Goal: Task Accomplishment & Management: Use online tool/utility

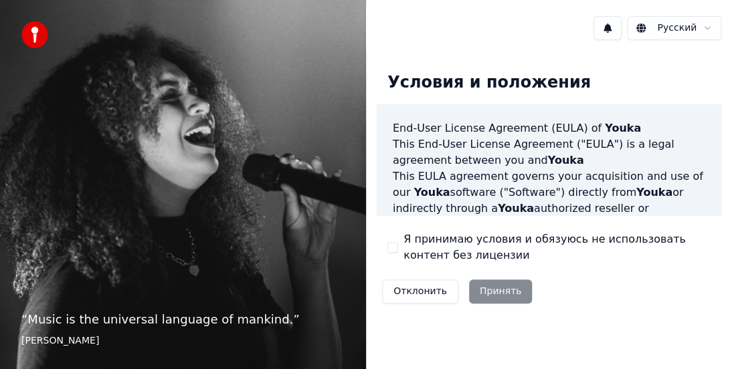
click at [393, 244] on button "Я принимаю условия и обязуюсь не использовать контент без лицензии" at bounding box center [392, 247] width 11 height 11
click at [498, 285] on button "Принять" at bounding box center [501, 292] width 64 height 24
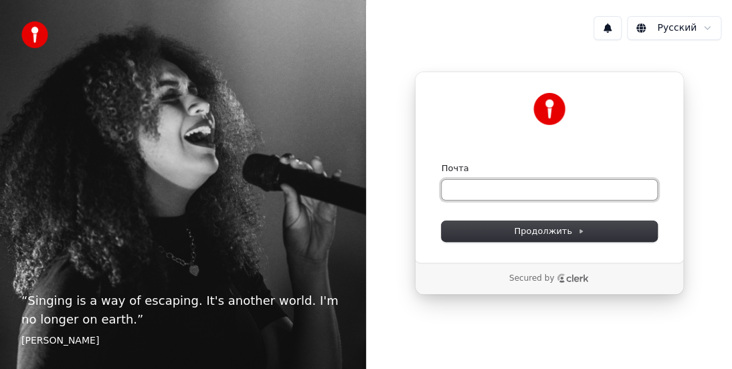
click at [502, 184] on input "Почта" at bounding box center [549, 190] width 215 height 20
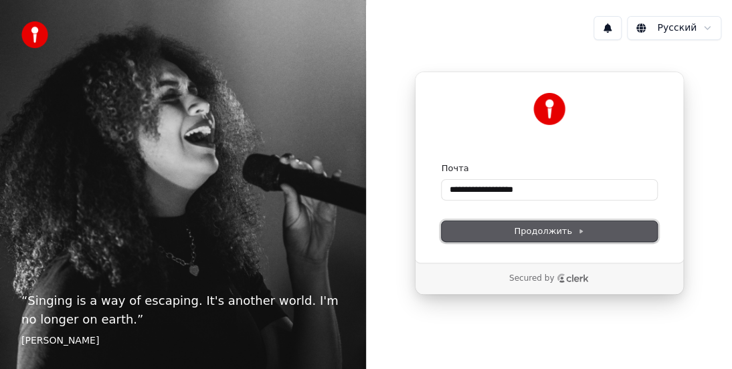
click at [564, 226] on span "Продолжить" at bounding box center [549, 231] width 70 height 12
type input "**********"
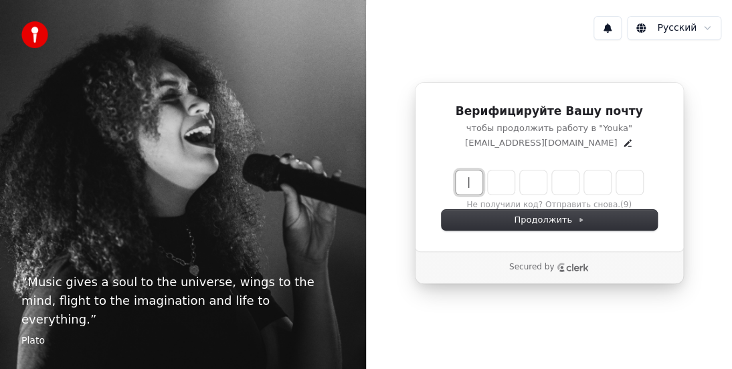
click at [471, 180] on input "Enter verification code" at bounding box center [563, 183] width 214 height 24
type input "******"
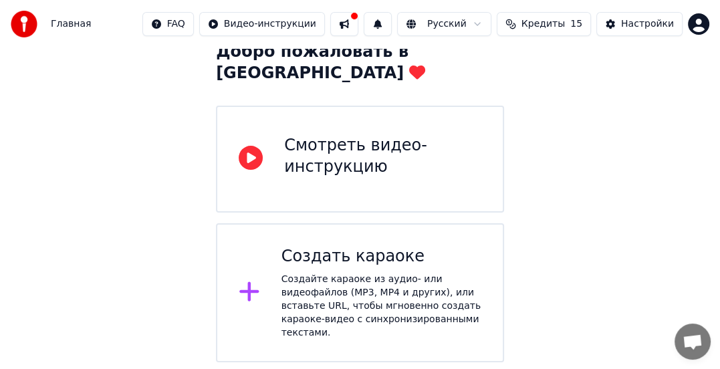
scroll to position [64, 0]
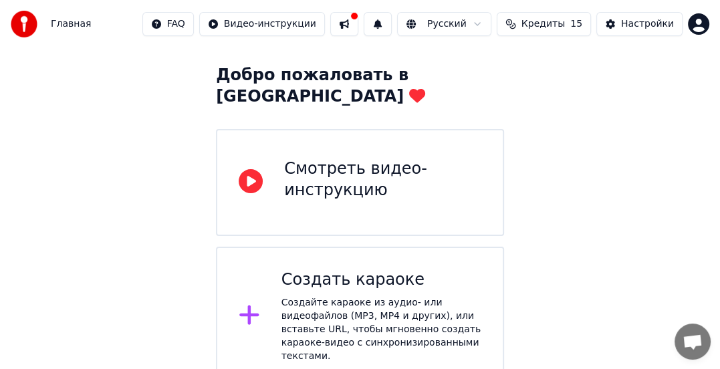
click at [379, 164] on div "Смотреть видео-инструкцию" at bounding box center [382, 180] width 197 height 43
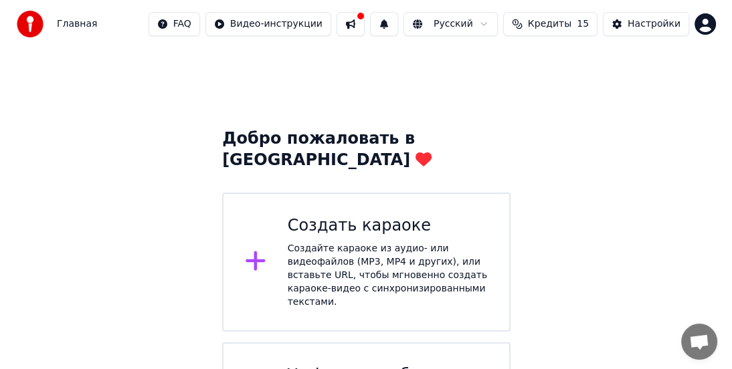
scroll to position [0, 0]
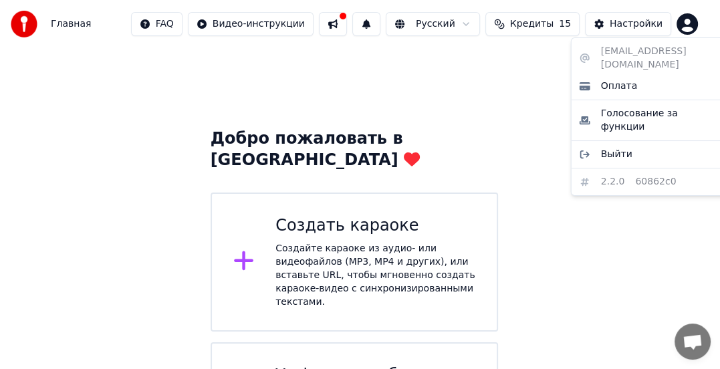
click at [702, 17] on html "Главная FAQ Видео-инструкции Русский Кредиты 15 Настройки Добро пожаловать в Yo…" at bounding box center [360, 249] width 720 height 498
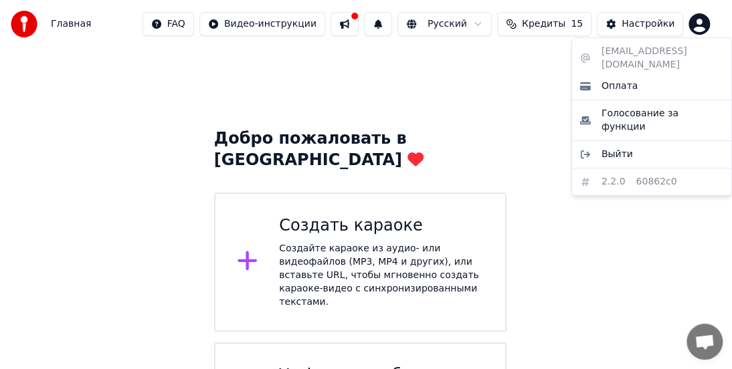
click at [518, 82] on html "Главная FAQ Видео-инструкции Русский Кредиты 15 Настройки Добро пожаловать в Yo…" at bounding box center [366, 249] width 732 height 498
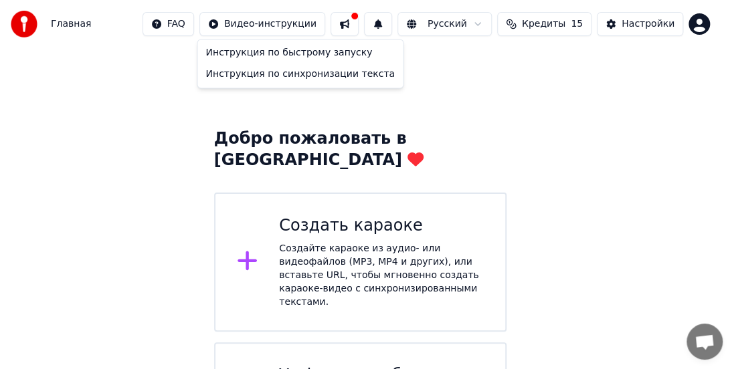
click at [282, 22] on html "Главная FAQ Видео-инструкции Русский Кредиты 15 Настройки Добро пожаловать в Yo…" at bounding box center [366, 249] width 732 height 498
click at [282, 53] on div "Инструкция по быстрому запуску" at bounding box center [300, 52] width 200 height 21
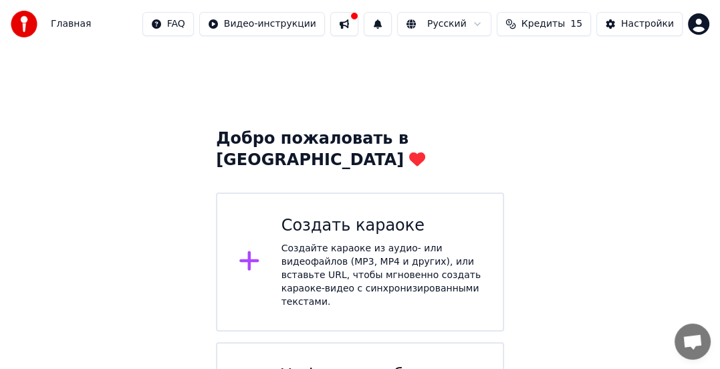
click at [359, 19] on button at bounding box center [344, 24] width 28 height 24
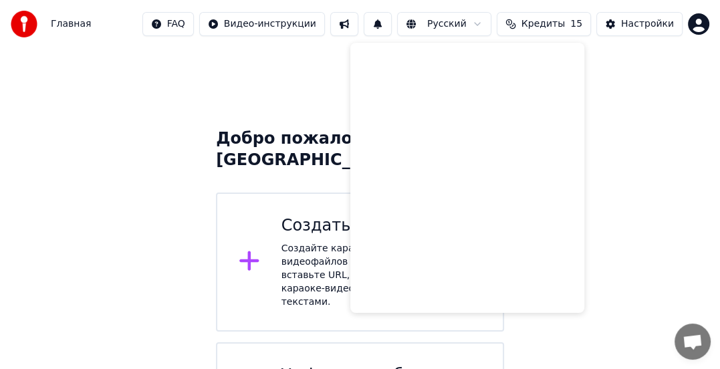
click at [226, 90] on div "Добро пожаловать в Youka Создать караоке Создайте караоке из аудио- или видеофа…" at bounding box center [360, 273] width 720 height 450
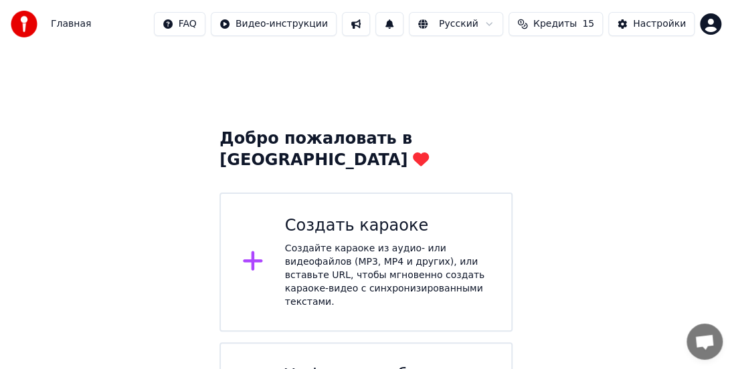
click at [203, 21] on html "Главная FAQ Видео-инструкции Русский Кредиты 15 Настройки Добро пожаловать в Yo…" at bounding box center [366, 249] width 732 height 498
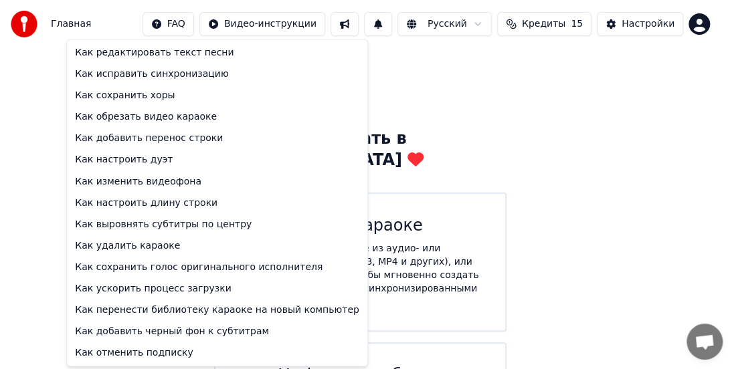
click at [613, 213] on html "Главная FAQ Видео-инструкции Русский Кредиты 15 Настройки Добро пожаловать в Yo…" at bounding box center [366, 249] width 732 height 498
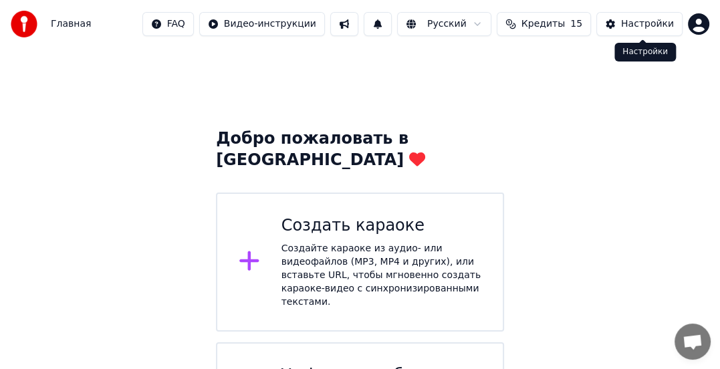
click at [622, 21] on button "Настройки" at bounding box center [640, 24] width 86 height 24
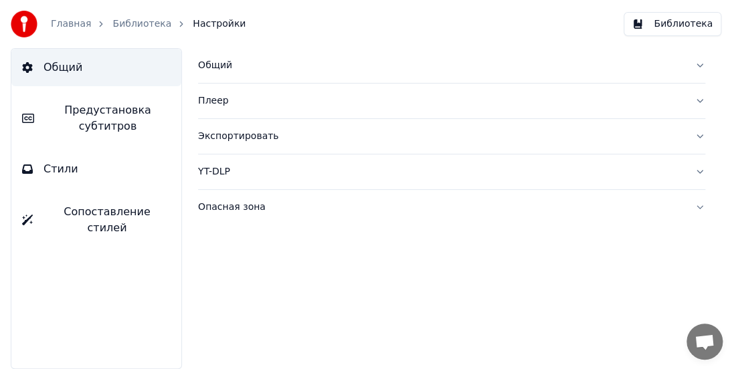
click at [656, 104] on div "Плеер" at bounding box center [441, 100] width 486 height 13
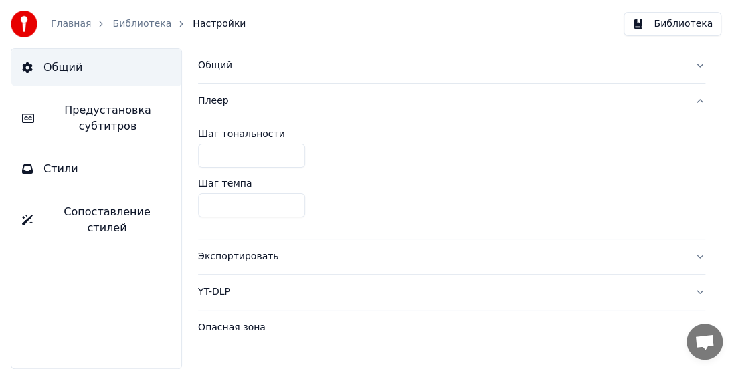
click at [656, 104] on div "Плеер" at bounding box center [441, 100] width 486 height 13
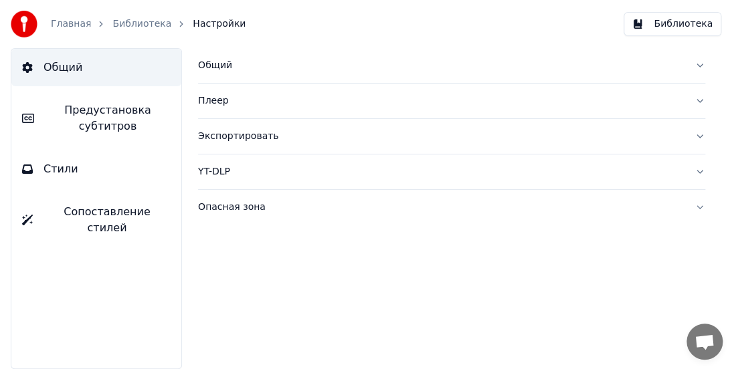
click at [656, 104] on div "Плеер" at bounding box center [441, 100] width 486 height 13
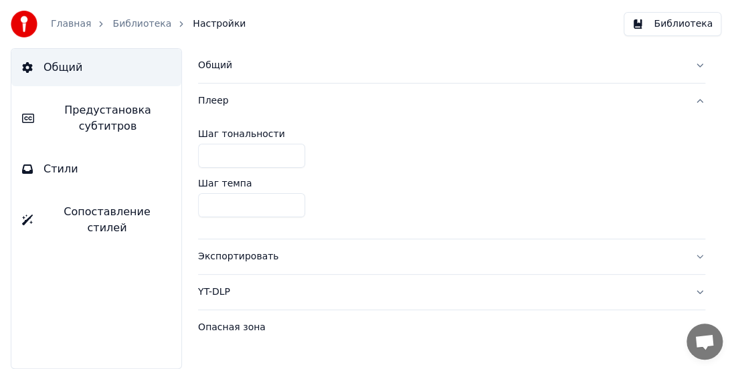
click at [656, 104] on div "Плеер" at bounding box center [441, 100] width 486 height 13
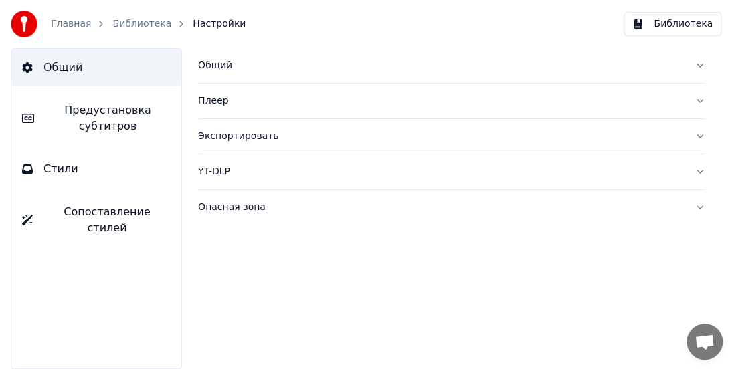
click at [644, 139] on div "Экспортировать" at bounding box center [441, 136] width 486 height 13
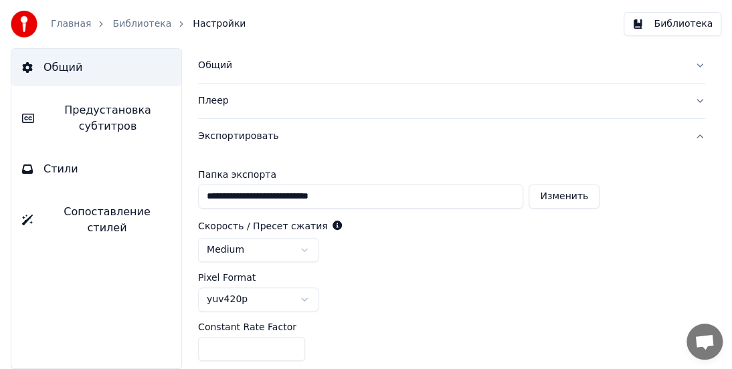
click at [644, 139] on div "Экспортировать" at bounding box center [441, 136] width 486 height 13
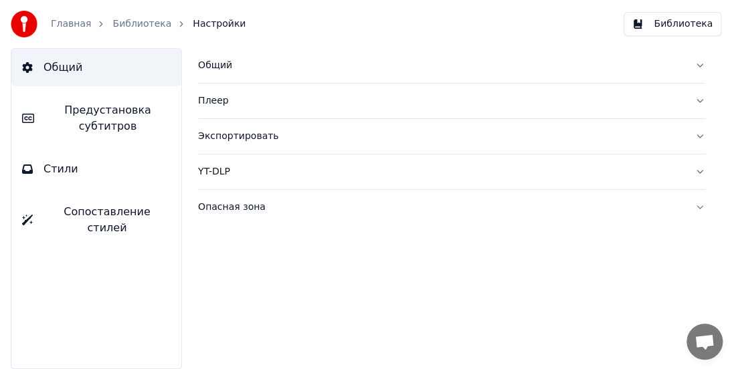
click at [66, 23] on link "Главная" at bounding box center [71, 23] width 40 height 13
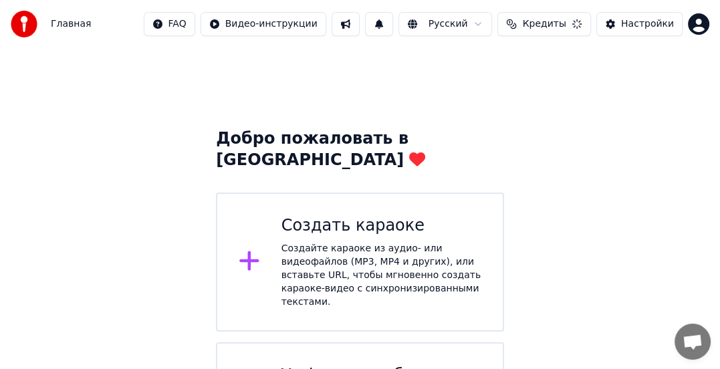
click at [21, 23] on img at bounding box center [24, 24] width 27 height 27
click at [411, 242] on div "Создайте караоке из аудио- или видеофайлов (MP3, MP4 и других), или вставьте UR…" at bounding box center [382, 275] width 200 height 67
click at [343, 215] on div "Создать караоке" at bounding box center [382, 225] width 200 height 21
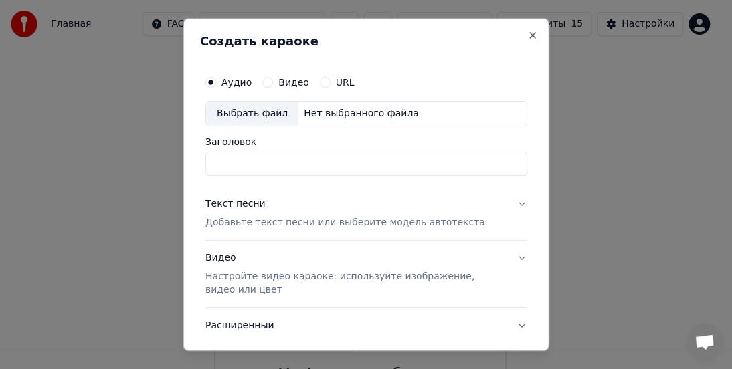
click at [306, 159] on input "Заголовок" at bounding box center [366, 164] width 322 height 24
type input "**********"
click at [322, 80] on button "URL" at bounding box center [324, 82] width 11 height 11
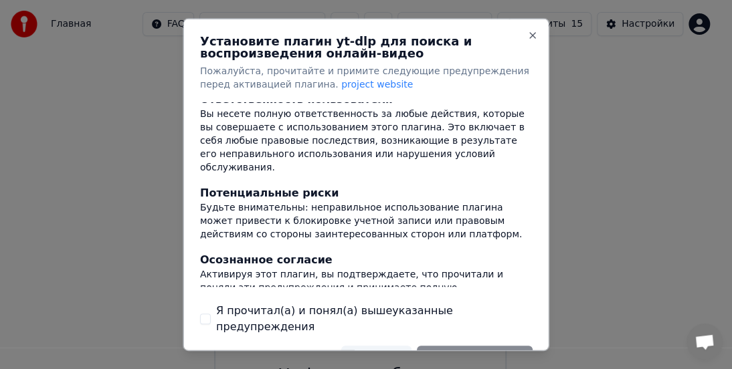
scroll to position [260, 0]
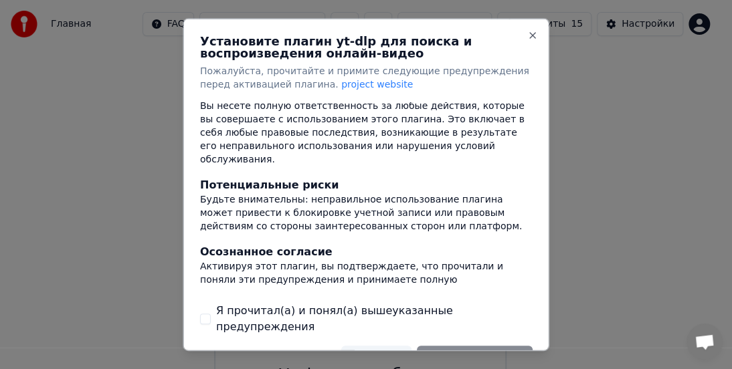
click at [203, 314] on button "Я прочитал(а) и понял(а) вышеуказанные предупреждения" at bounding box center [205, 319] width 11 height 11
click at [454, 346] on button "Установить плагин" at bounding box center [474, 358] width 116 height 24
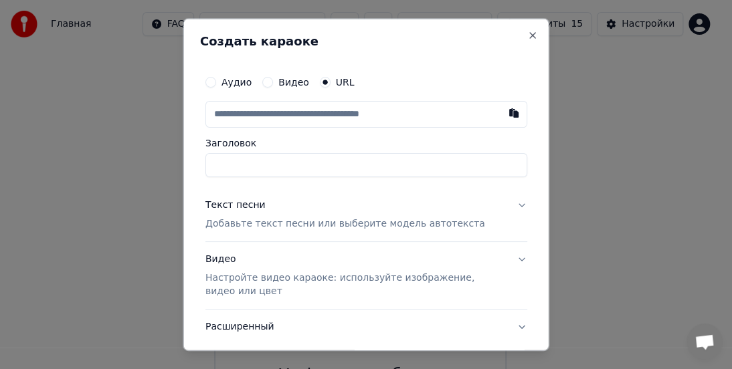
click at [372, 112] on input "text" at bounding box center [366, 114] width 322 height 27
type input "**********"
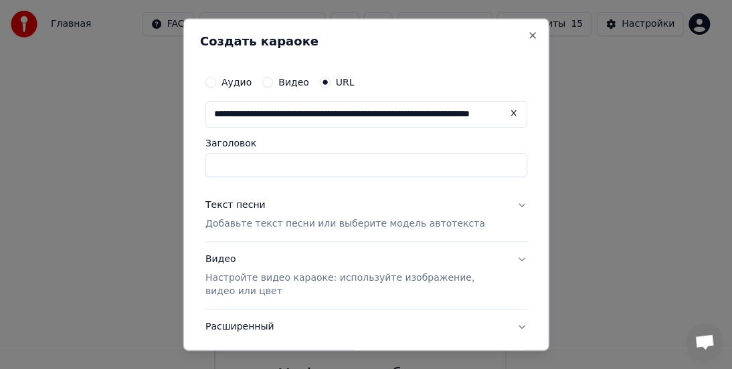
scroll to position [0, 70]
type input "**********"
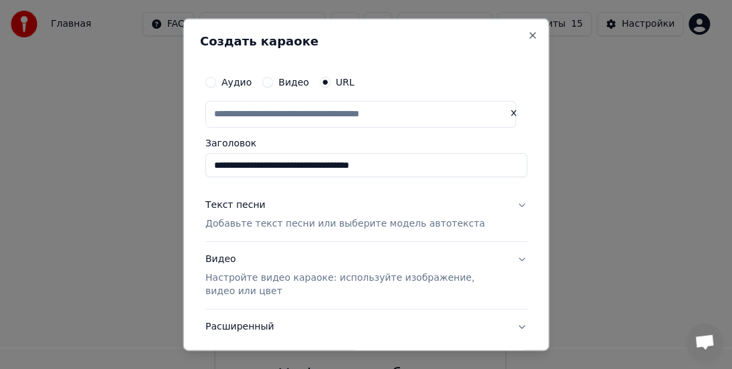
scroll to position [0, 0]
click at [514, 204] on button "Текст песни Добавьте текст песни или выберите модель автотекста" at bounding box center [366, 215] width 322 height 54
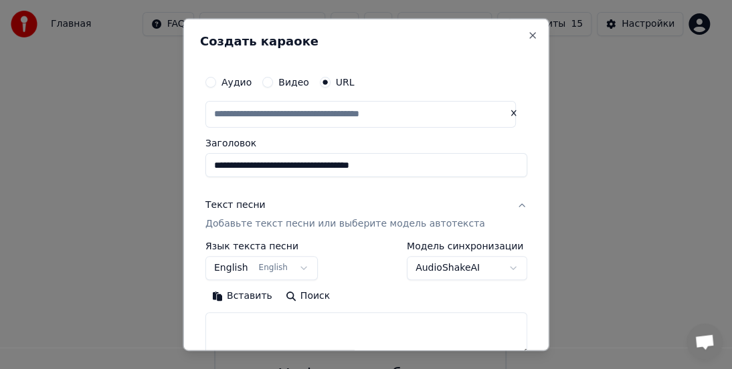
type input "**********"
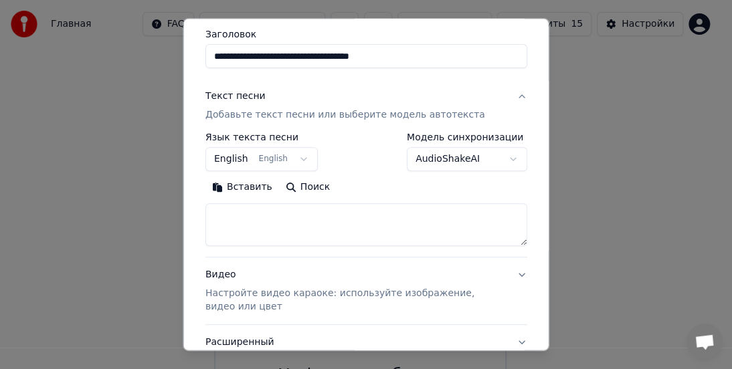
scroll to position [110, 0]
click at [293, 157] on button "English English" at bounding box center [261, 159] width 112 height 24
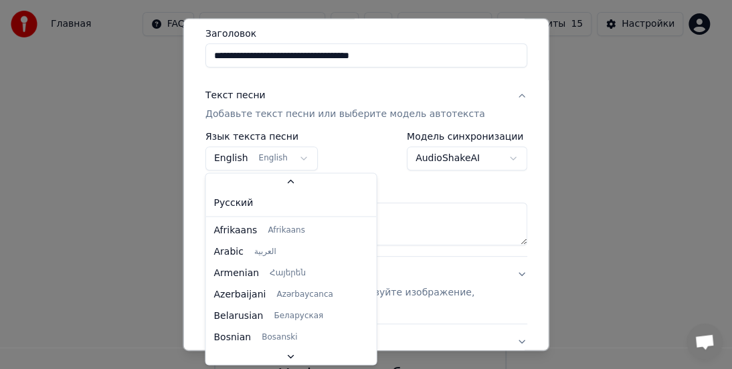
scroll to position [107, 0]
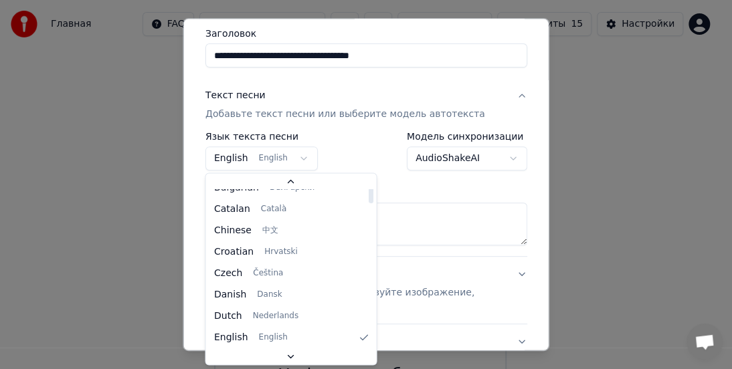
click at [356, 199] on div "Русский Afrikaans Afrikaans Arabic العربية Armenian Հայերեն Azerbaijani Azərbay…" at bounding box center [290, 268] width 171 height 159
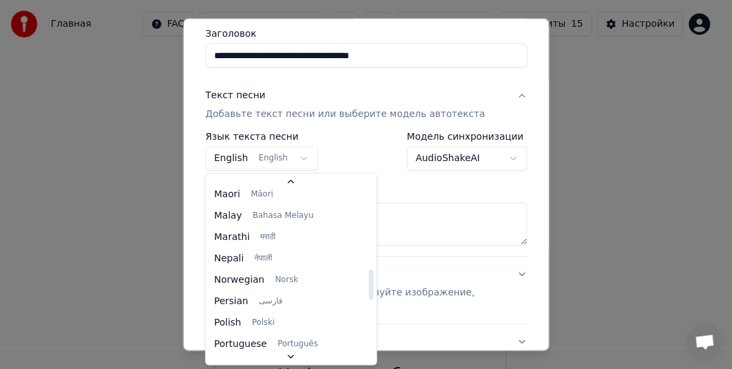
drag, startPoint x: 356, startPoint y: 199, endPoint x: 355, endPoint y: 296, distance: 97.0
click at [368, 296] on div at bounding box center [370, 285] width 5 height 30
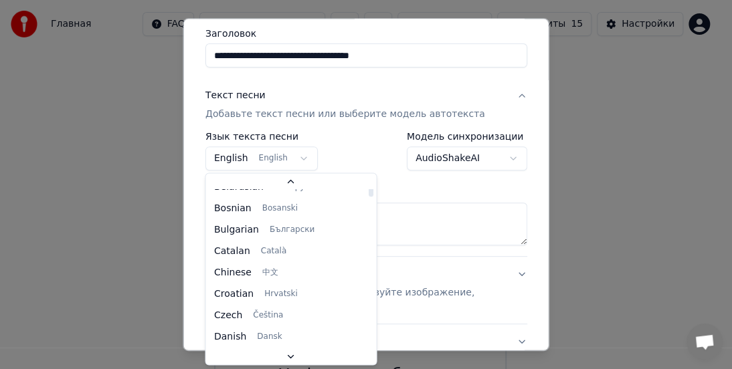
scroll to position [52, 0]
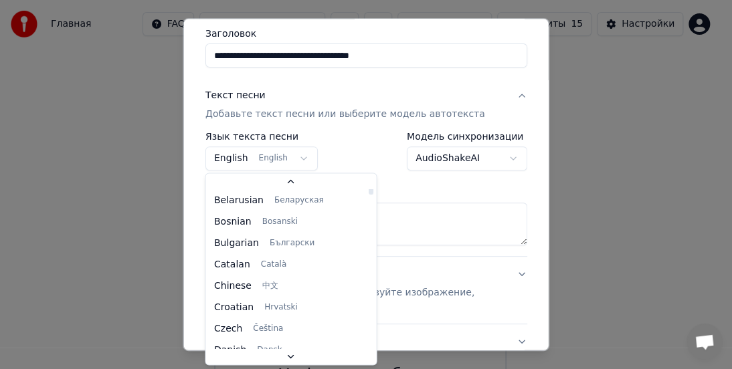
drag, startPoint x: 355, startPoint y: 296, endPoint x: 351, endPoint y: 191, distance: 105.8
click at [368, 191] on div at bounding box center [370, 180] width 5 height 30
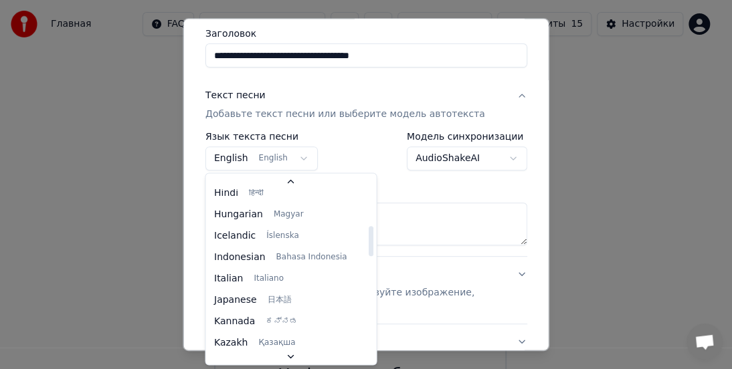
scroll to position [454, 0]
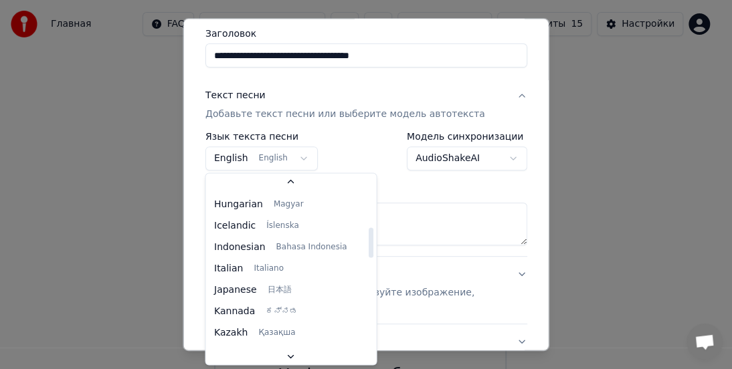
drag, startPoint x: 354, startPoint y: 191, endPoint x: 348, endPoint y: 254, distance: 63.8
click at [368, 254] on div at bounding box center [370, 243] width 5 height 30
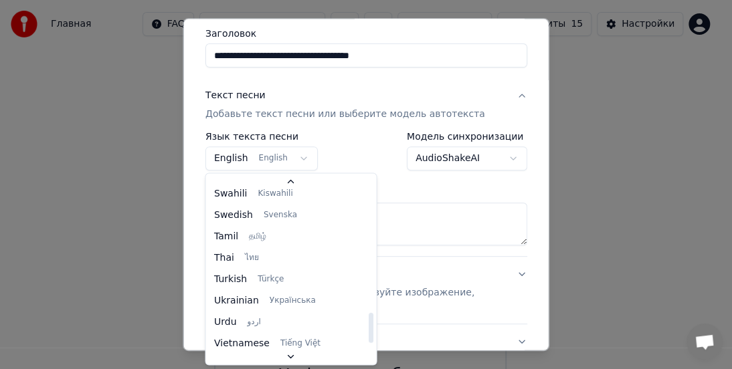
scroll to position [1027, 0]
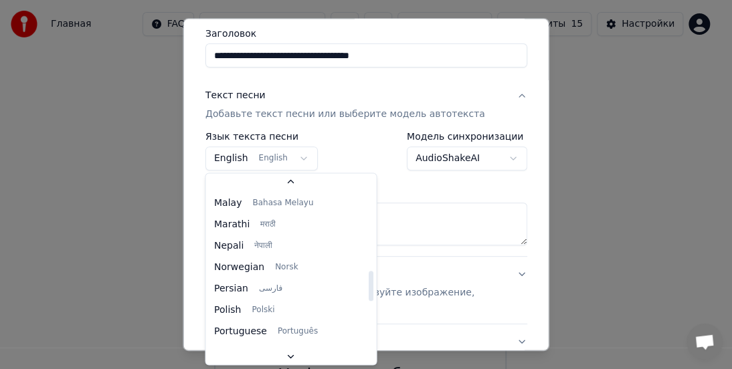
drag, startPoint x: 353, startPoint y: 251, endPoint x: 357, endPoint y: 291, distance: 40.3
click at [368, 291] on div at bounding box center [370, 287] width 5 height 30
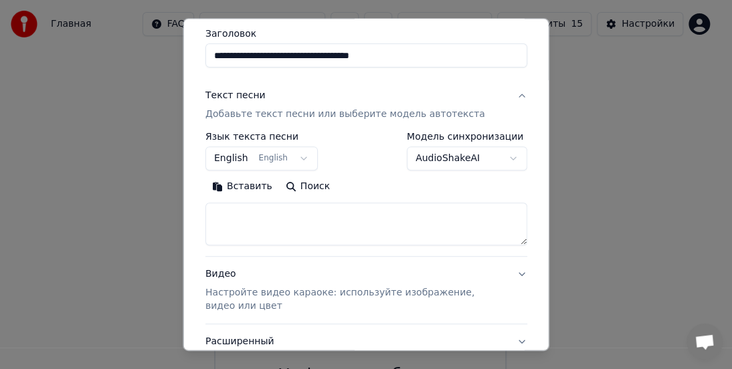
click at [401, 193] on body "**********" at bounding box center [360, 249] width 720 height 498
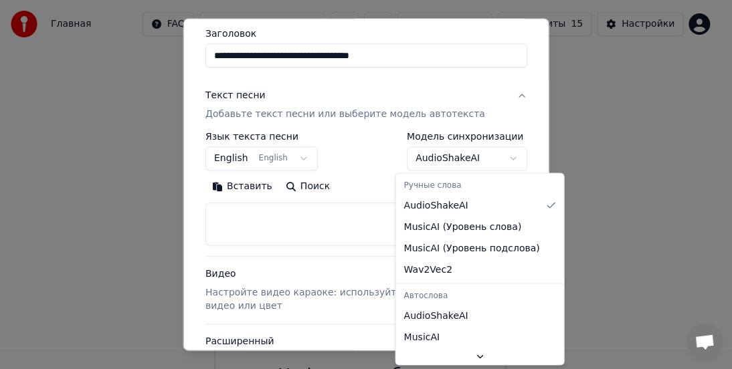
click at [479, 157] on body "**********" at bounding box center [360, 249] width 720 height 498
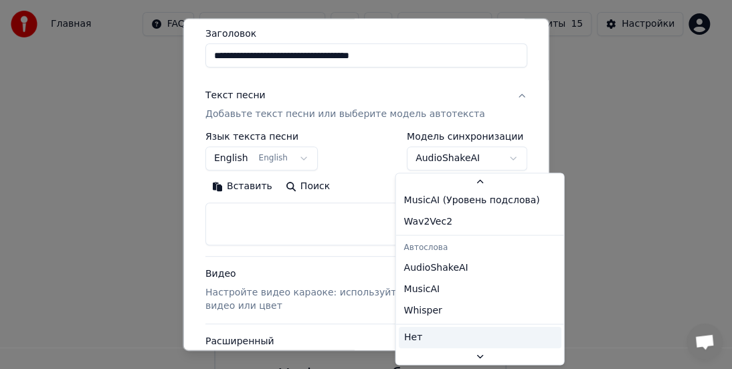
scroll to position [50, 0]
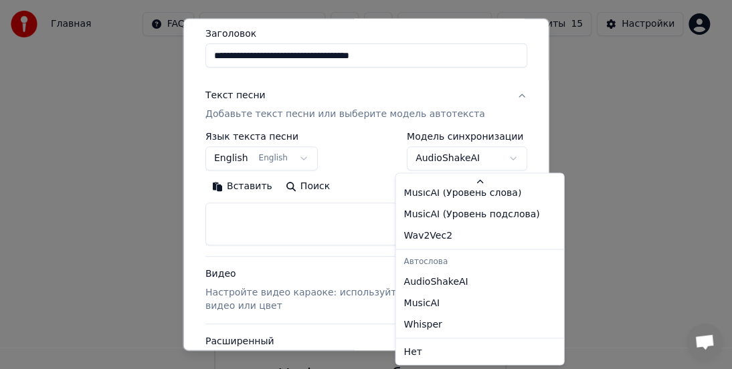
select select "**********"
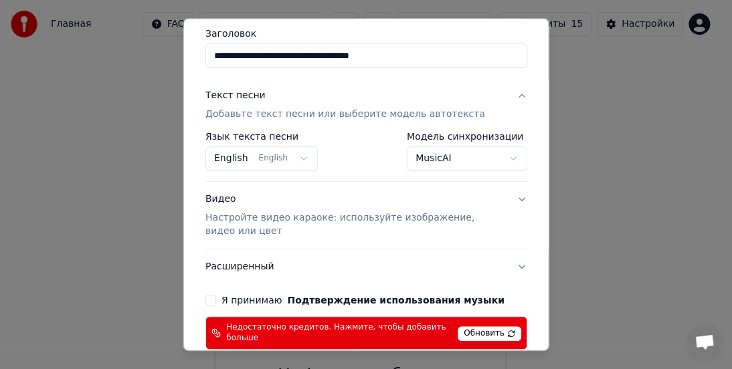
click at [286, 151] on button "English English" at bounding box center [261, 159] width 112 height 24
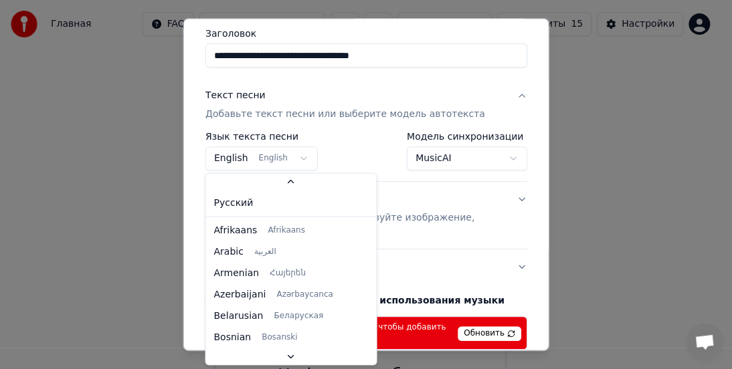
scroll to position [107, 0]
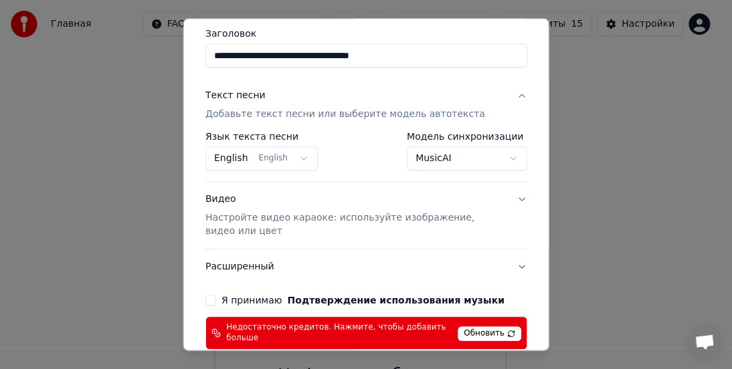
click at [289, 155] on body "**********" at bounding box center [360, 249] width 720 height 498
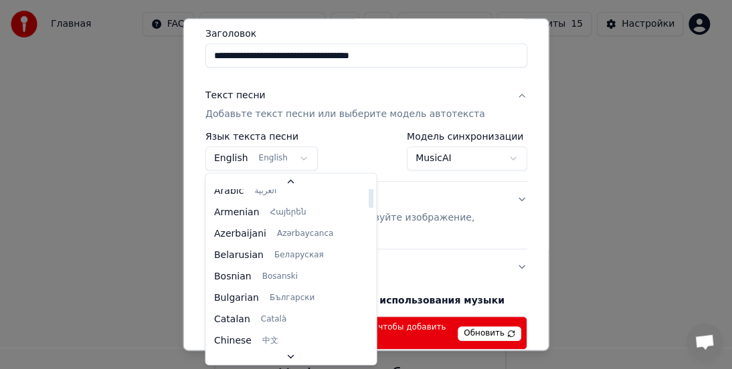
scroll to position [0, 0]
drag, startPoint x: 353, startPoint y: 210, endPoint x: 353, endPoint y: 244, distance: 33.4
click at [368, 244] on div at bounding box center [370, 244] width 5 height 30
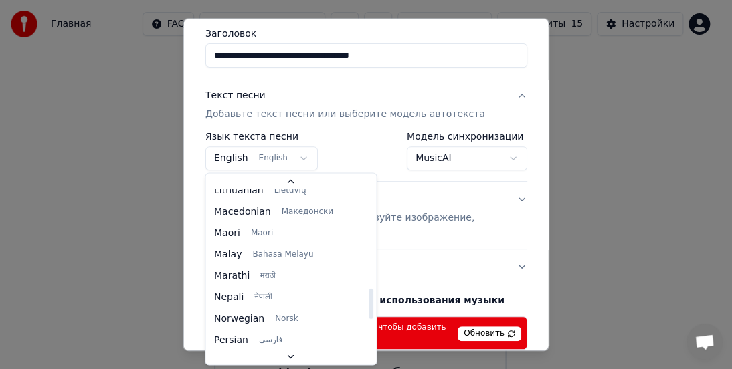
scroll to position [714, 0]
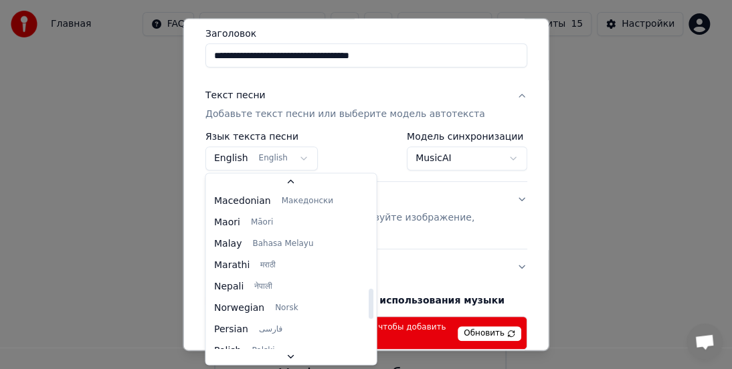
drag, startPoint x: 353, startPoint y: 237, endPoint x: 352, endPoint y: 298, distance: 61.6
click at [368, 298] on div at bounding box center [370, 304] width 5 height 30
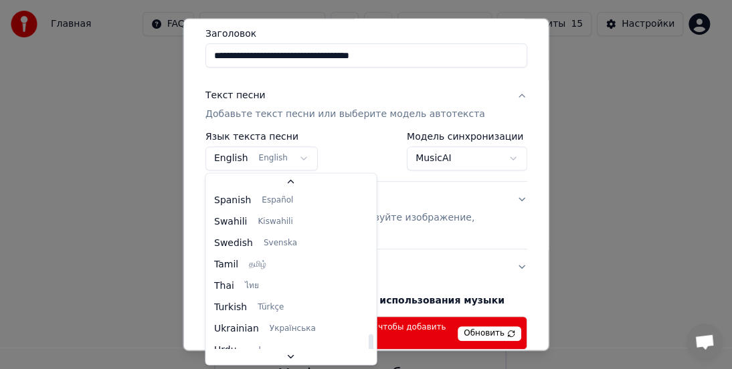
scroll to position [1027, 0]
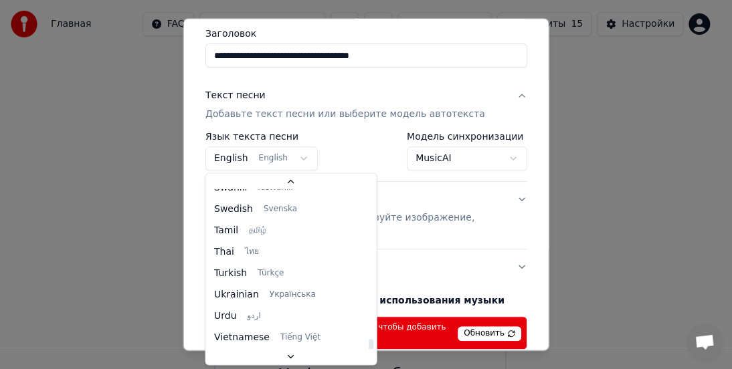
drag, startPoint x: 355, startPoint y: 298, endPoint x: 353, endPoint y: 353, distance: 55.6
click at [368, 353] on div at bounding box center [370, 354] width 5 height 30
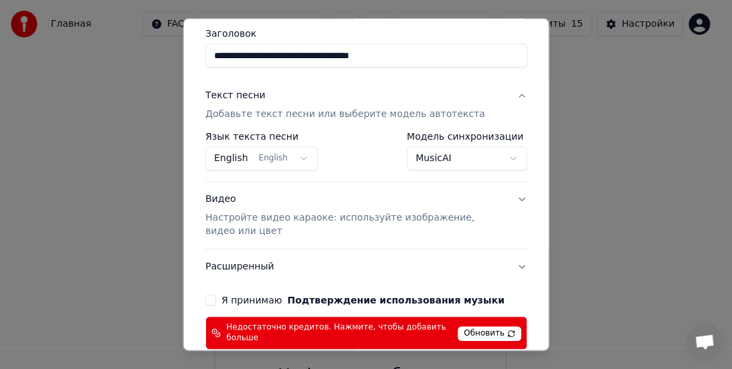
click at [457, 221] on body "**********" at bounding box center [360, 249] width 720 height 498
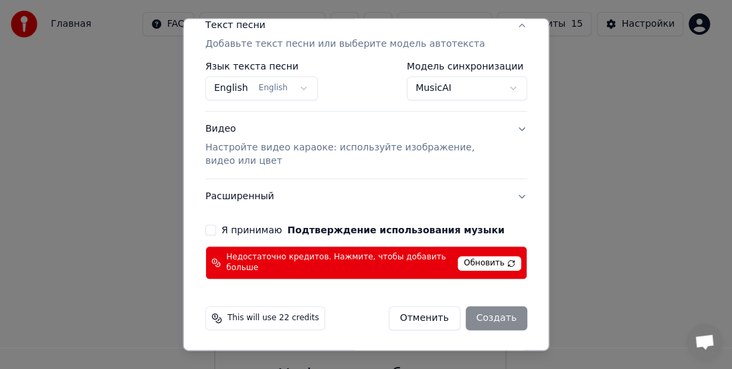
click at [431, 318] on button "Отменить" at bounding box center [424, 318] width 72 height 24
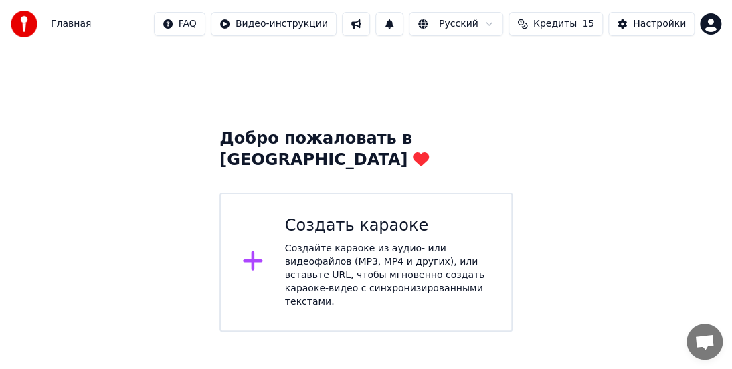
click at [359, 134] on div "Добро пожаловать в [GEOGRAPHIC_DATA]" at bounding box center [365, 149] width 293 height 43
click at [206, 27] on html "Главная FAQ Видео-инструкции Русский Кредиты 15 Настройки Добро пожаловать в Yo…" at bounding box center [366, 166] width 732 height 332
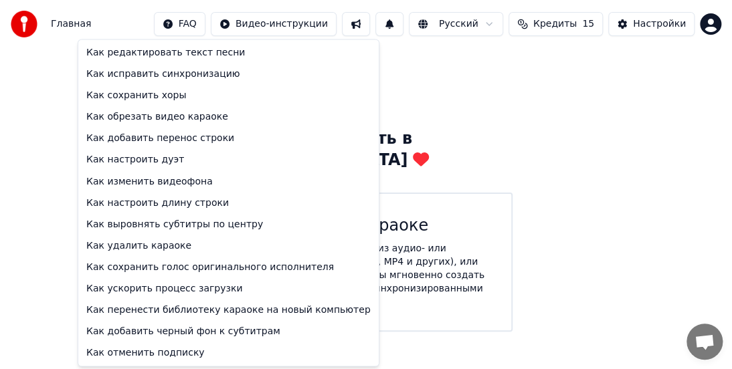
click at [444, 86] on html "Главная FAQ Видео-инструкции Русский Кредиты 15 Настройки Добро пожаловать в Yo…" at bounding box center [366, 166] width 732 height 332
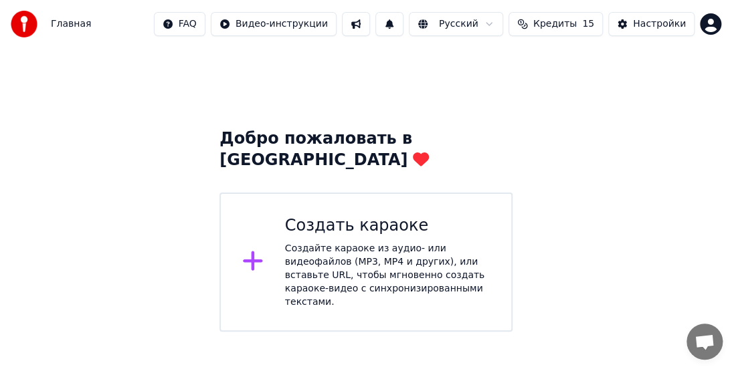
click at [633, 27] on button "Настройки" at bounding box center [651, 24] width 86 height 24
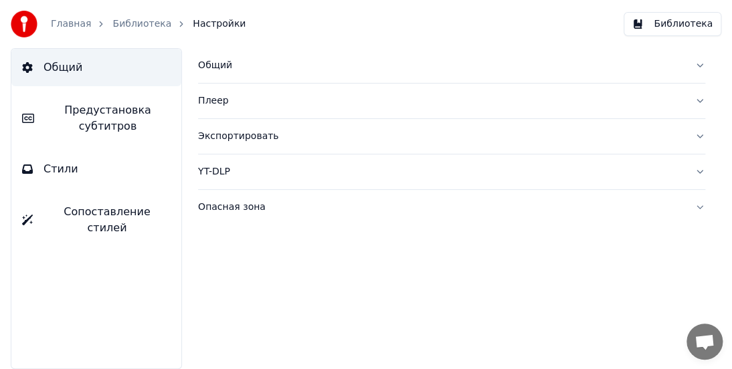
click at [112, 110] on span "Предустановка субтитров" at bounding box center [108, 118] width 126 height 32
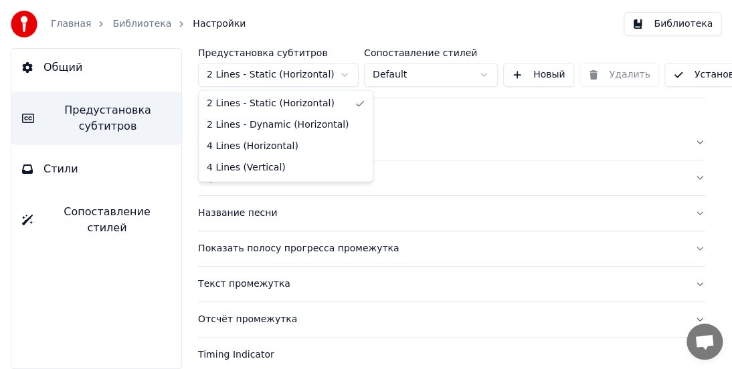
click at [347, 75] on html "Главная Библиотека Настройки Библиотека Общий Предустановка субтитров Стили Соп…" at bounding box center [366, 184] width 732 height 369
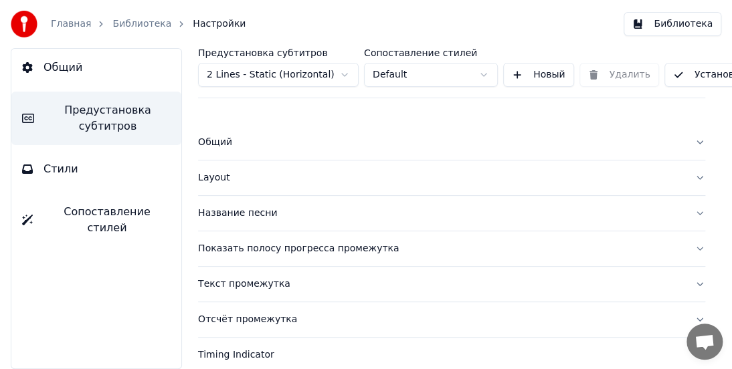
click at [347, 75] on html "Главная Библиотека Настройки Библиотека Общий Предустановка субтитров Стили Соп…" at bounding box center [366, 184] width 732 height 369
click at [120, 61] on button "Общий" at bounding box center [96, 67] width 170 height 37
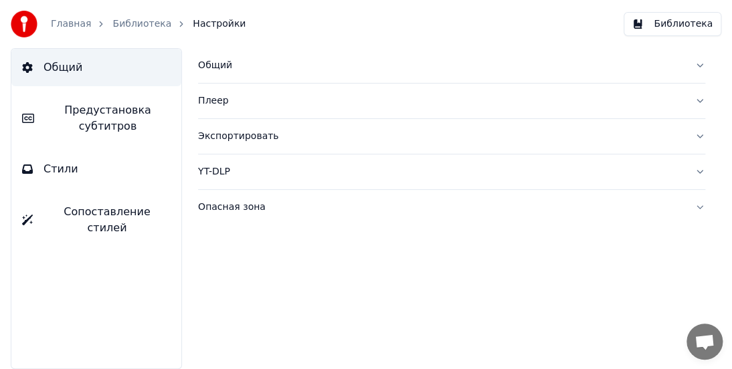
click at [316, 102] on div "Плеер" at bounding box center [441, 100] width 486 height 13
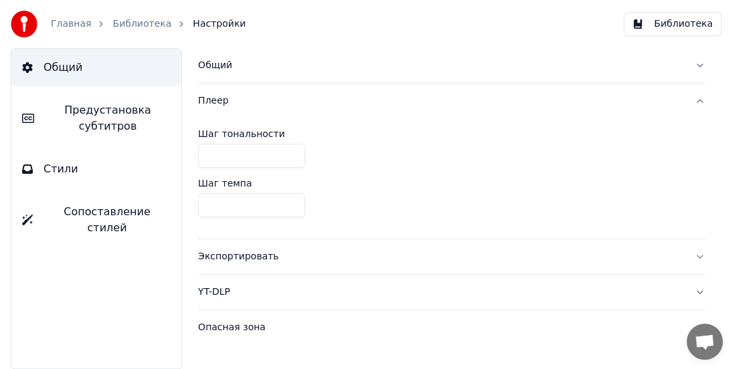
click at [392, 127] on div "Шаг тональности * Шаг темпа ****" at bounding box center [451, 178] width 507 height 120
click at [704, 106] on div "Общий Плеер Шаг тональности * Шаг темпа **** Экспортировать YT-DLP Опасная зона" at bounding box center [451, 208] width 561 height 321
click at [693, 95] on button "Плеер" at bounding box center [451, 101] width 507 height 35
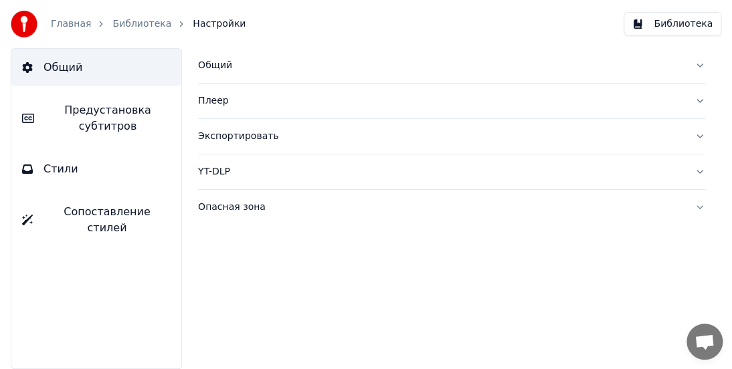
click at [675, 25] on button "Библиотека" at bounding box center [672, 24] width 98 height 24
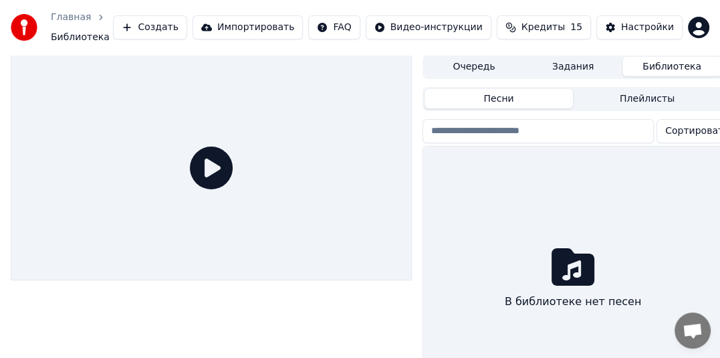
click at [442, 207] on div "В библиотеке нет песен" at bounding box center [573, 280] width 300 height 267
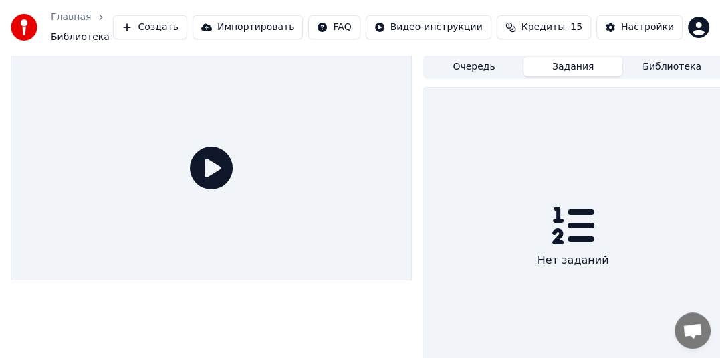
click at [578, 63] on button "Задания" at bounding box center [573, 66] width 99 height 19
click at [500, 67] on button "Очередь" at bounding box center [474, 66] width 99 height 19
click at [538, 67] on button "Задания" at bounding box center [573, 66] width 99 height 19
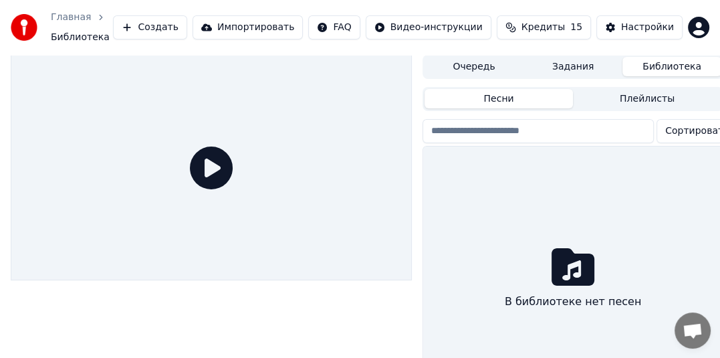
click at [652, 70] on button "Библиотека" at bounding box center [672, 66] width 99 height 19
click at [205, 170] on icon at bounding box center [211, 168] width 43 height 43
click at [284, 29] on button "Импортировать" at bounding box center [248, 27] width 111 height 24
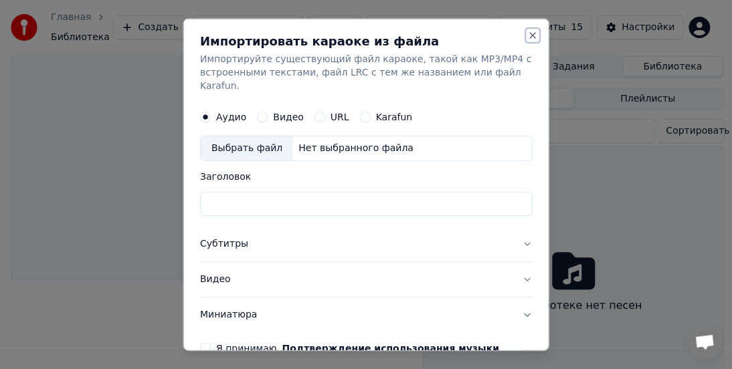
click at [527, 31] on button "Close" at bounding box center [532, 35] width 11 height 11
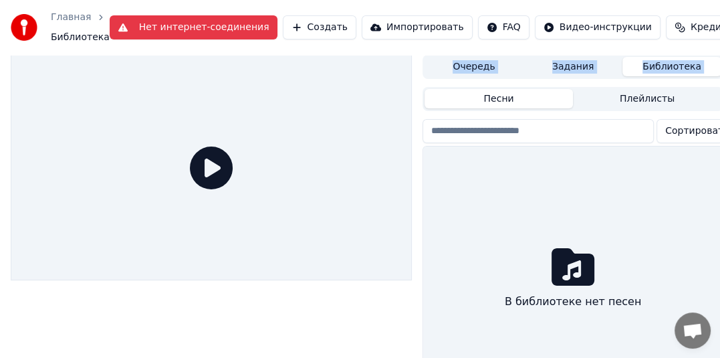
scroll to position [64, 0]
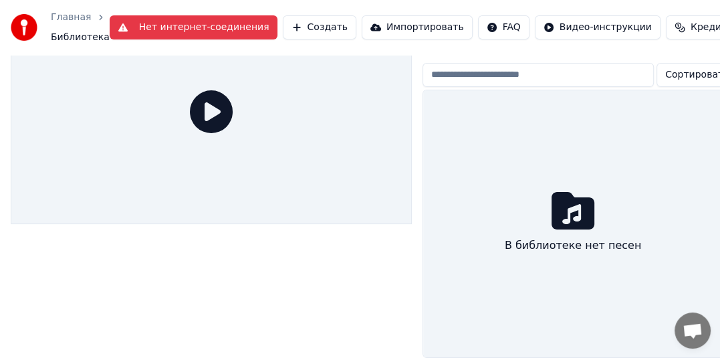
drag, startPoint x: 419, startPoint y: 104, endPoint x: 374, endPoint y: 385, distance: 284.5
click at [374, 302] on html "Главная Библиотека Нет интернет-соединения Создать Импортировать FAQ Видео-инст…" at bounding box center [360, 123] width 720 height 358
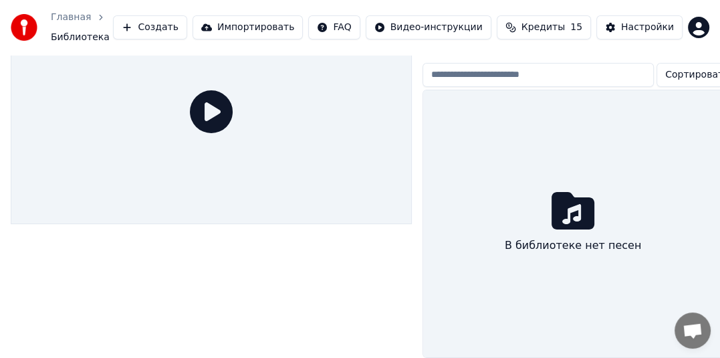
click at [636, 9] on div "Главная Библиотека Создать Импортировать FAQ Видео-инструкции Кредиты 15 Настро…" at bounding box center [360, 27] width 720 height 55
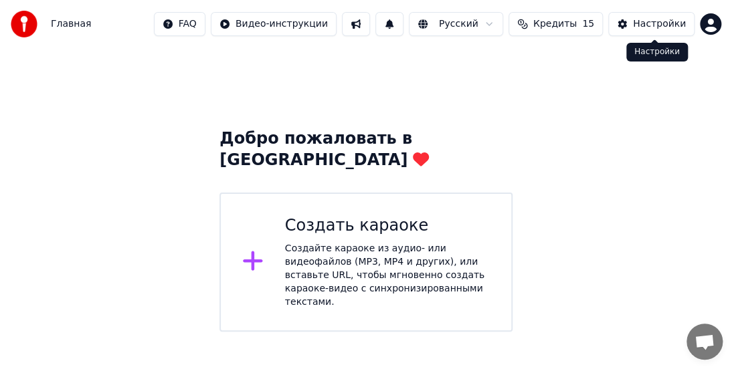
click at [640, 17] on div "Настройки" at bounding box center [659, 23] width 53 height 13
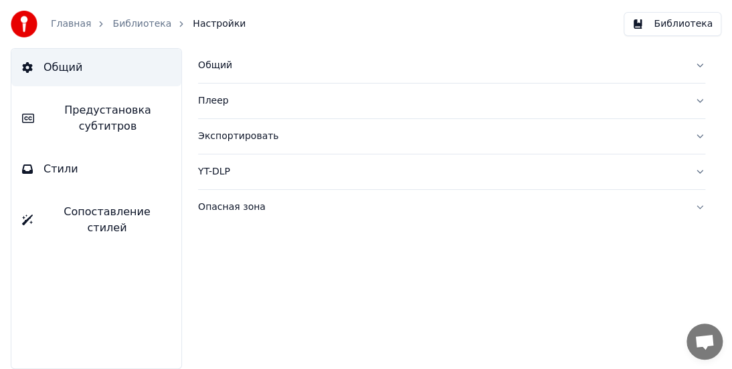
click at [650, 25] on button "Библиотека" at bounding box center [672, 24] width 98 height 24
